Goal: Information Seeking & Learning: Learn about a topic

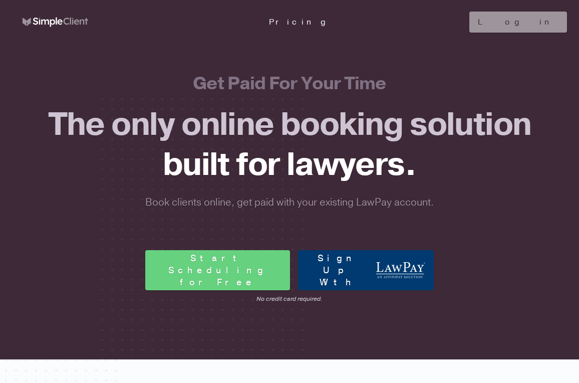
scroll to position [394, 0]
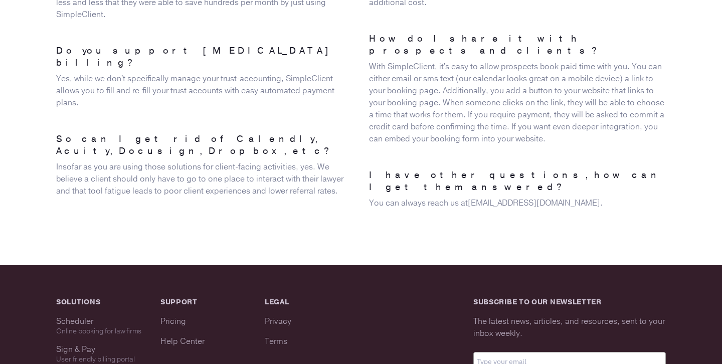
scroll to position [2540, 0]
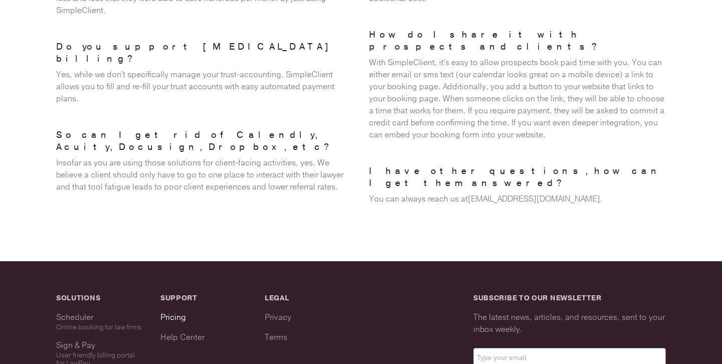
click at [171, 312] on link "Pricing" at bounding box center [173, 317] width 26 height 11
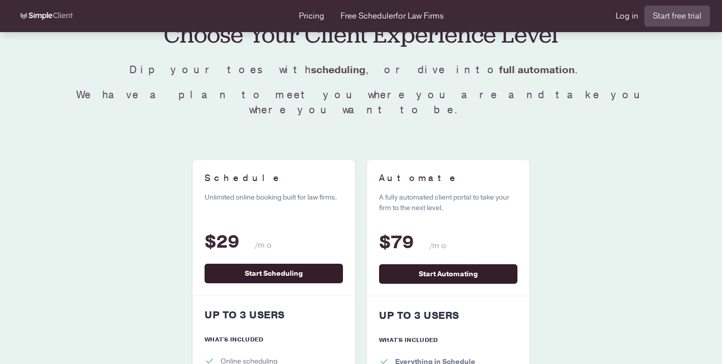
scroll to position [31, 0]
